Goal: Information Seeking & Learning: Learn about a topic

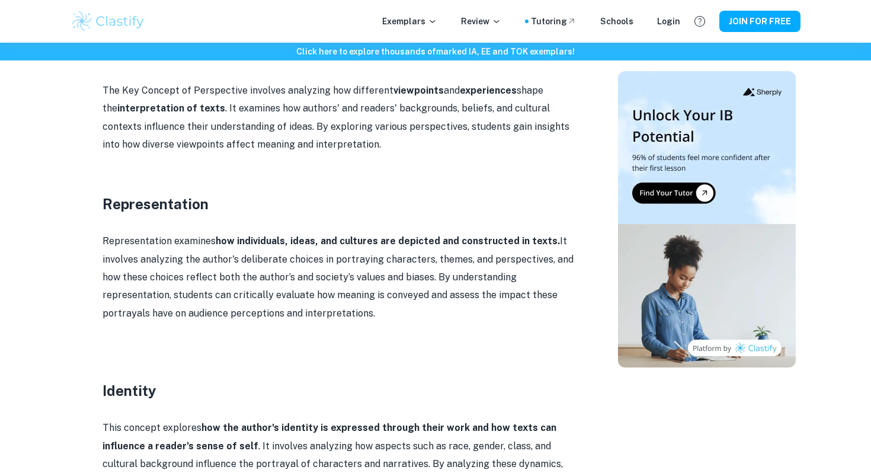
scroll to position [1081, 0]
drag, startPoint x: 386, startPoint y: 90, endPoint x: 490, endPoint y: 80, distance: 104.1
click at [490, 80] on div "The IB English A course is renowned for its deep dives into literature, theory,…" at bounding box center [339, 151] width 474 height 1500
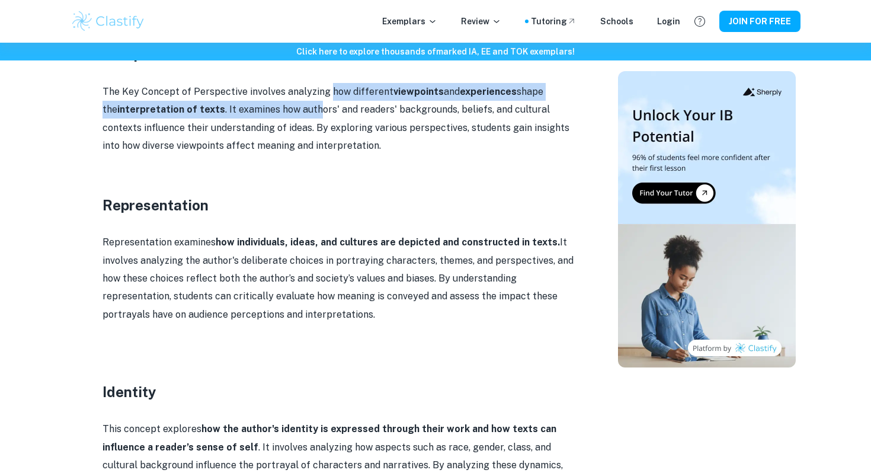
drag, startPoint x: 328, startPoint y: 94, endPoint x: 297, endPoint y: 113, distance: 36.0
click at [297, 113] on p "The Key Concept of Perspective involves analyzing how different viewpoints and …" at bounding box center [339, 119] width 474 height 72
drag, startPoint x: 328, startPoint y: 93, endPoint x: 200, endPoint y: 114, distance: 129.1
click at [200, 114] on p "The Key Concept of Perspective involves analyzing how different viewpoints and …" at bounding box center [339, 119] width 474 height 72
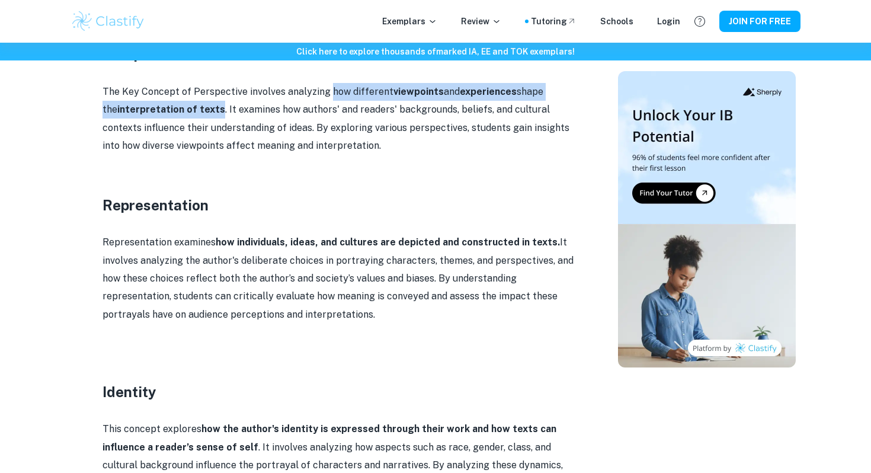
copy p "how different viewpoints and experiences shape the interpretation of texts"
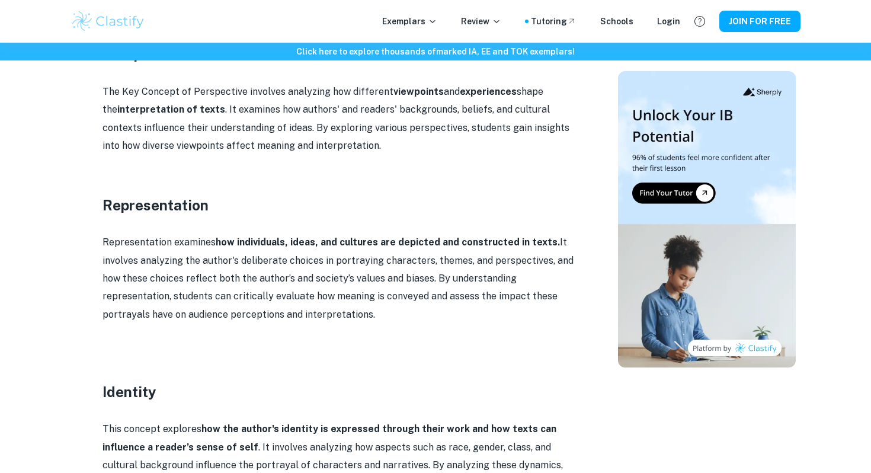
click at [272, 136] on p "The Key Concept of Perspective involves analyzing how different viewpoints and …" at bounding box center [339, 119] width 474 height 72
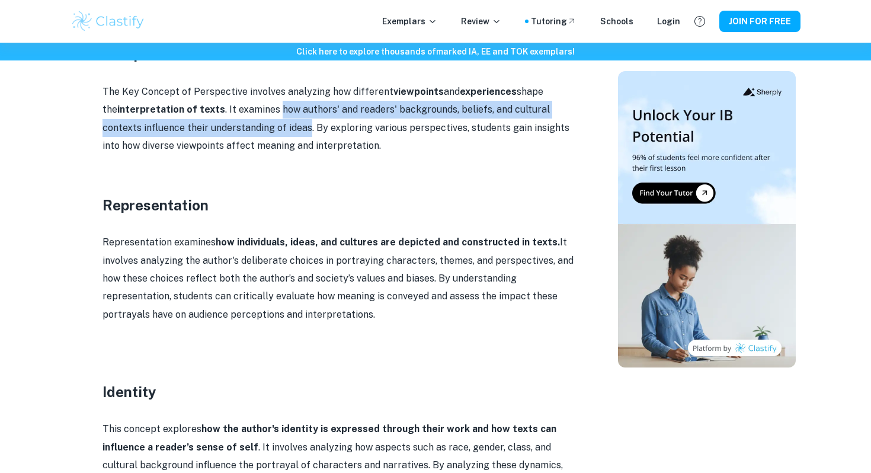
drag, startPoint x: 261, startPoint y: 111, endPoint x: 268, endPoint y: 130, distance: 21.0
click at [268, 130] on p "The Key Concept of Perspective involves analyzing how different viewpoints and …" at bounding box center [339, 119] width 474 height 72
copy p "how authors' and readers' backgrounds, beliefs, and cultural contexts influence…"
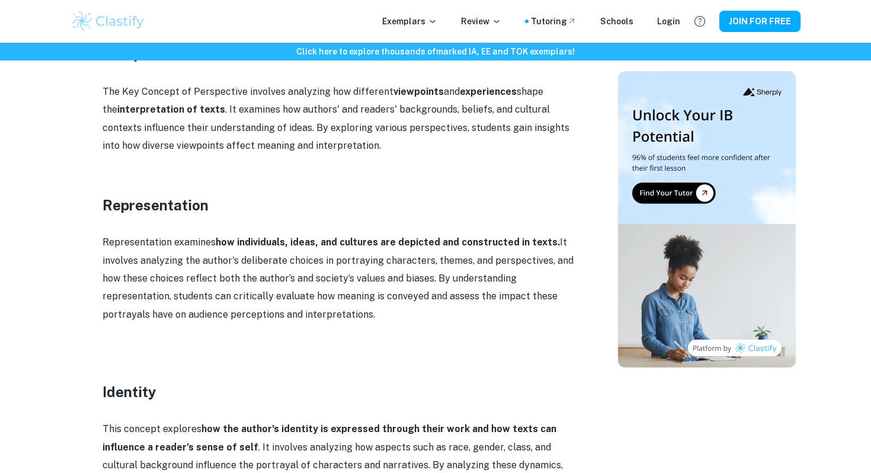
click at [152, 258] on p "Representation examines how individuals, ideas, and cultures are depicted and c…" at bounding box center [339, 278] width 474 height 90
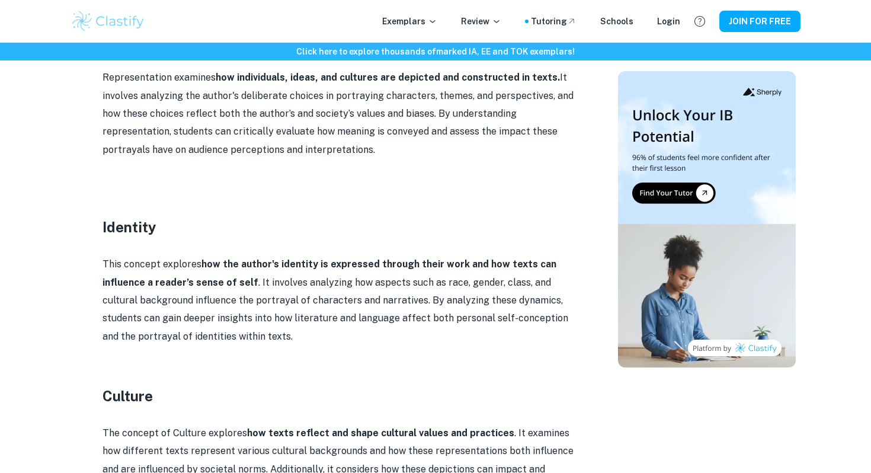
scroll to position [1246, 0]
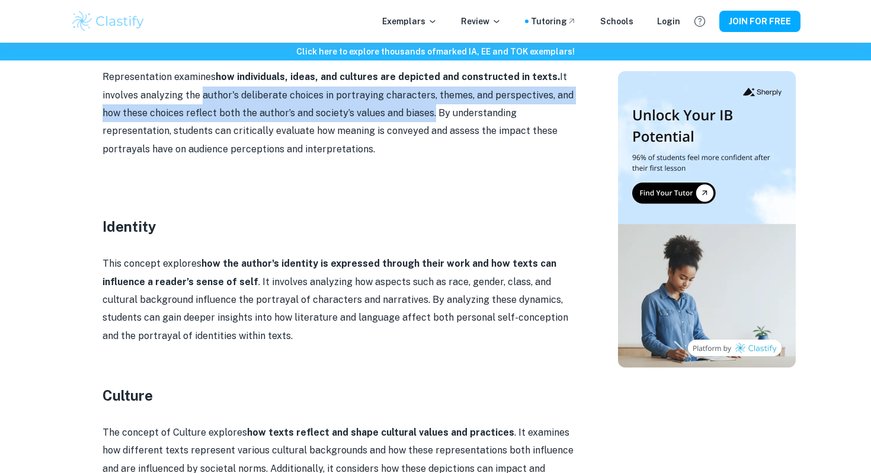
drag, startPoint x: 201, startPoint y: 97, endPoint x: 432, endPoint y: 106, distance: 231.8
click at [432, 106] on p "Representation examines how individuals, ideas, and cultures are depicted and c…" at bounding box center [339, 113] width 474 height 90
copy p "author's deliberate choices in portraying characters, themes, and perspectives,…"
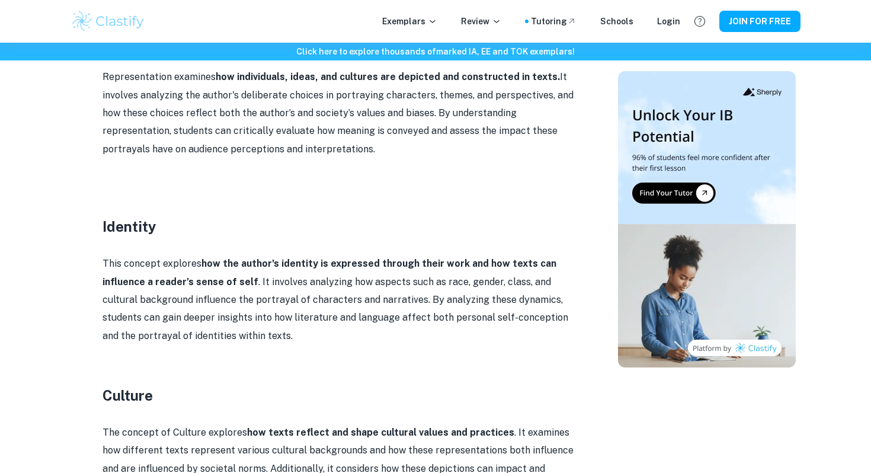
click at [449, 156] on p "Representation examines how individuals, ideas, and cultures are depicted and c…" at bounding box center [339, 113] width 474 height 90
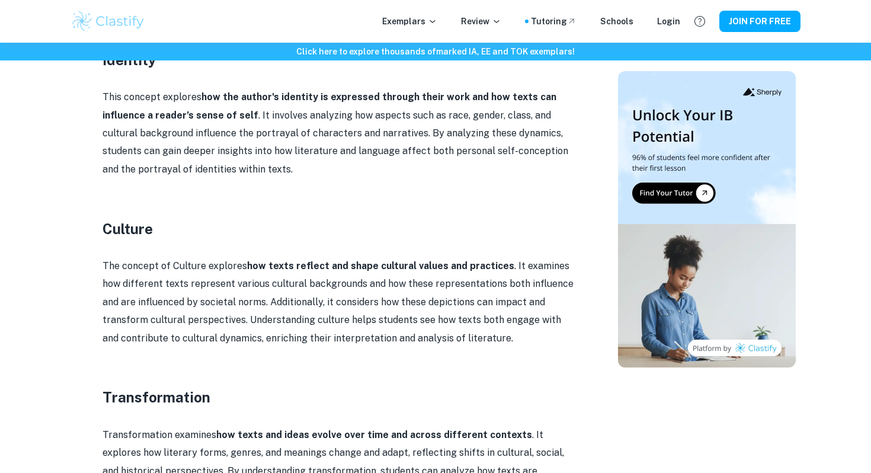
scroll to position [1423, 0]
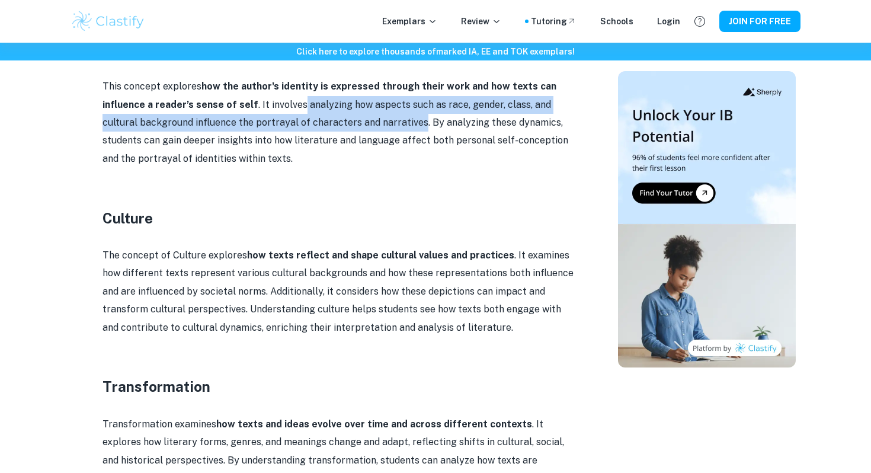
drag, startPoint x: 299, startPoint y: 105, endPoint x: 382, endPoint y: 115, distance: 83.5
click at [382, 116] on p "This concept explores how the author's identity is expressed through their work…" at bounding box center [339, 123] width 474 height 90
copy p "analyzing how aspects such as race, gender, class, and cultural background infl…"
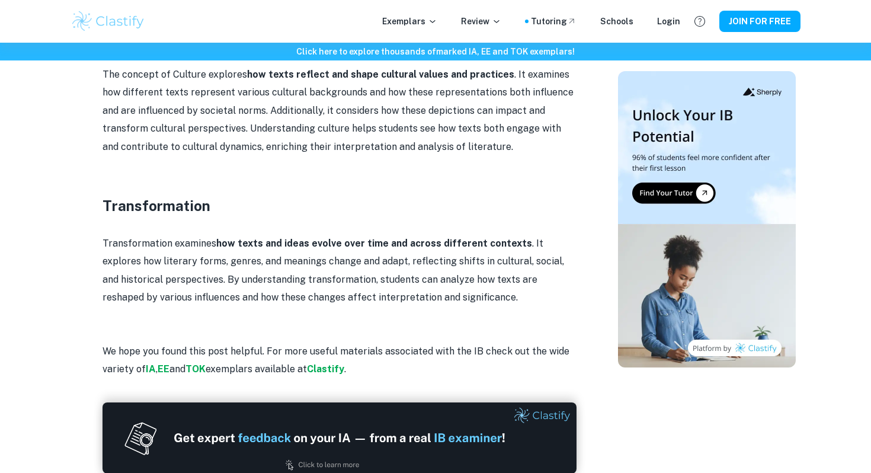
scroll to position [1606, 0]
